Goal: Task Accomplishment & Management: Use online tool/utility

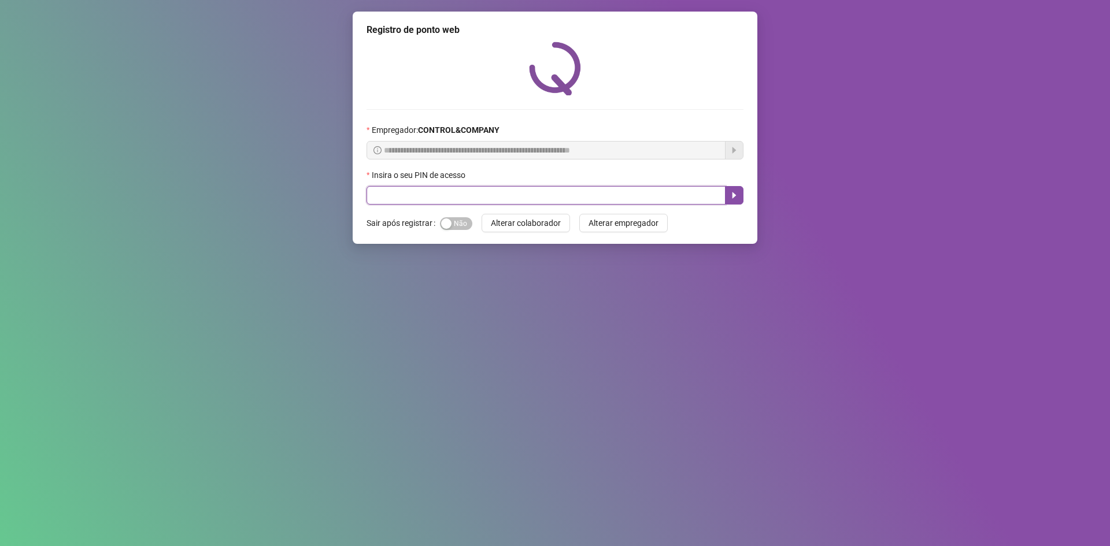
click at [475, 203] on input "text" at bounding box center [546, 195] width 359 height 19
type input "*****"
click at [737, 194] on icon "caret-right" at bounding box center [734, 195] width 9 height 9
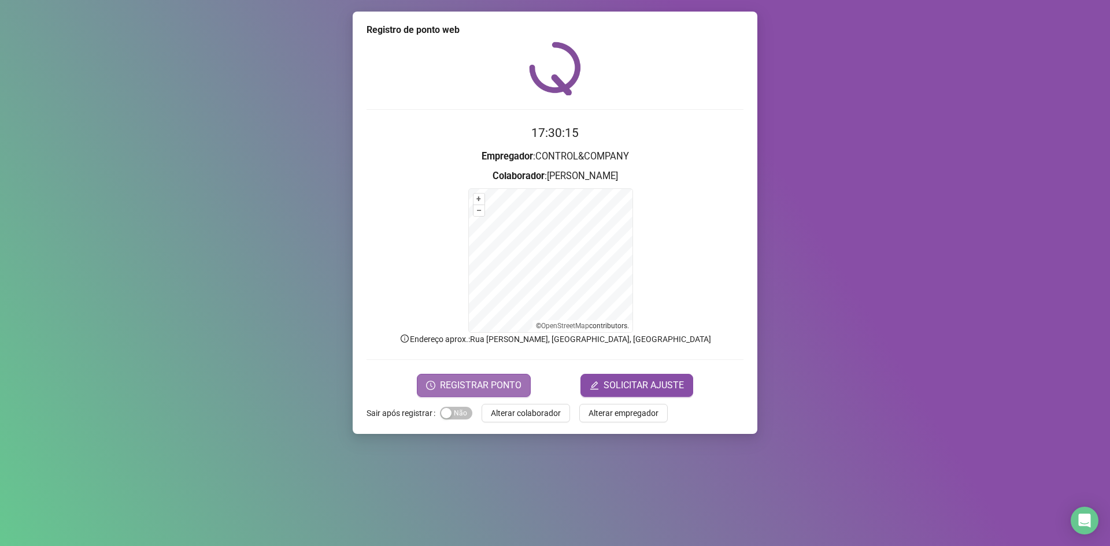
click at [506, 387] on span "REGISTRAR PONTO" at bounding box center [481, 386] width 82 height 14
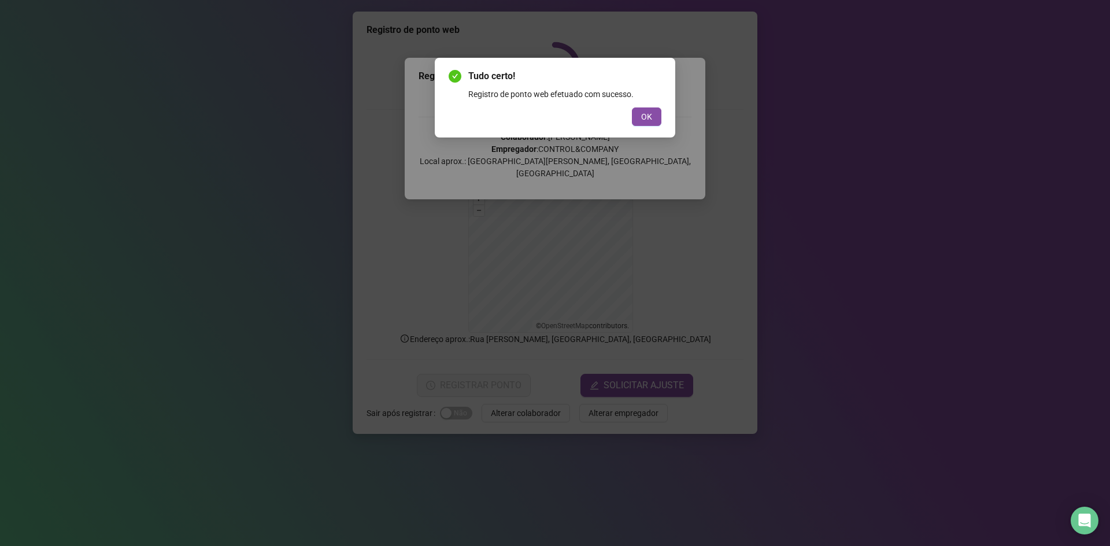
click at [661, 117] on div "Tudo certo! Registro de ponto web efetuado com sucesso. OK" at bounding box center [555, 98] width 241 height 80
click at [654, 117] on button "OK" at bounding box center [646, 117] width 29 height 19
